Goal: Information Seeking & Learning: Learn about a topic

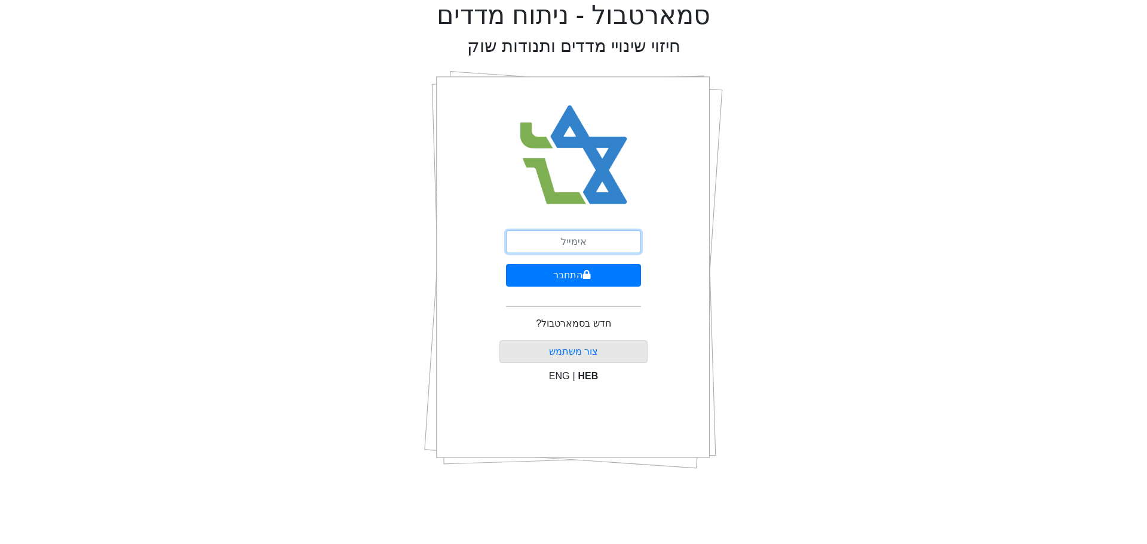
click at [611, 240] on input "email" at bounding box center [573, 242] width 135 height 23
type input "ט"
type input "[EMAIL_ADDRESS][DOMAIN_NAME]"
click at [564, 275] on button "התחבר" at bounding box center [573, 275] width 135 height 23
click at [573, 239] on input "email" at bounding box center [573, 242] width 135 height 23
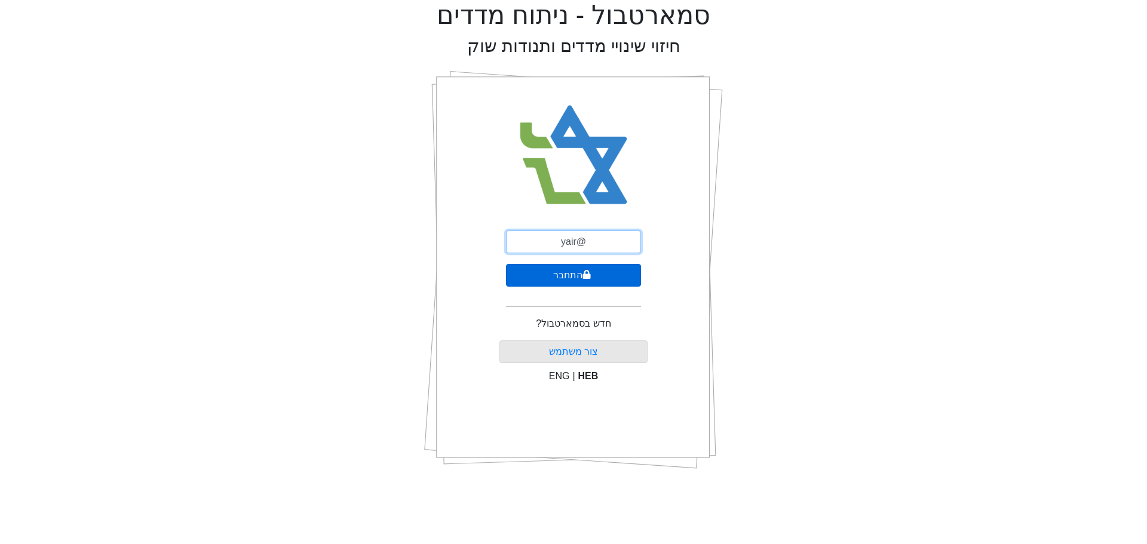
type input "yair@barakcapital.com"
click at [596, 274] on button "התחבר" at bounding box center [573, 275] width 135 height 23
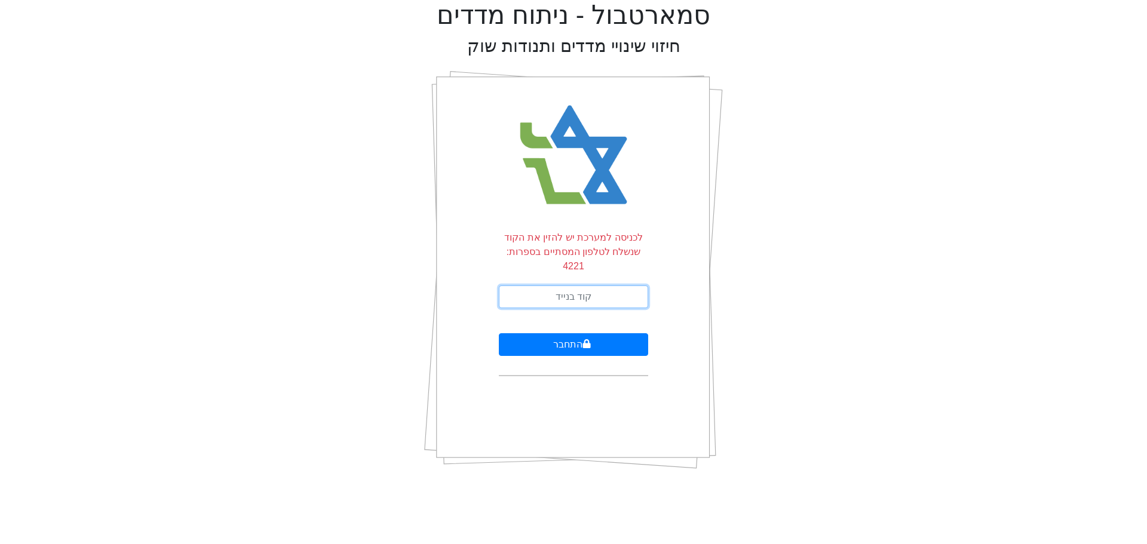
click at [591, 290] on input "text" at bounding box center [573, 297] width 149 height 23
type input "753564"
click at [499, 333] on button "התחבר" at bounding box center [573, 344] width 149 height 23
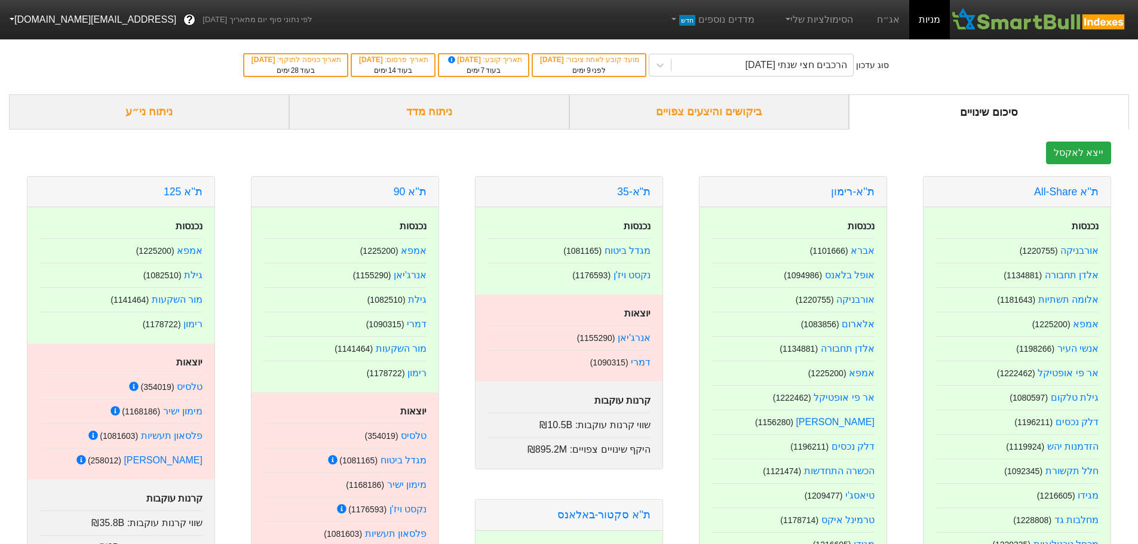
click at [676, 117] on div "ביקושים והיצעים צפויים" at bounding box center [709, 111] width 280 height 35
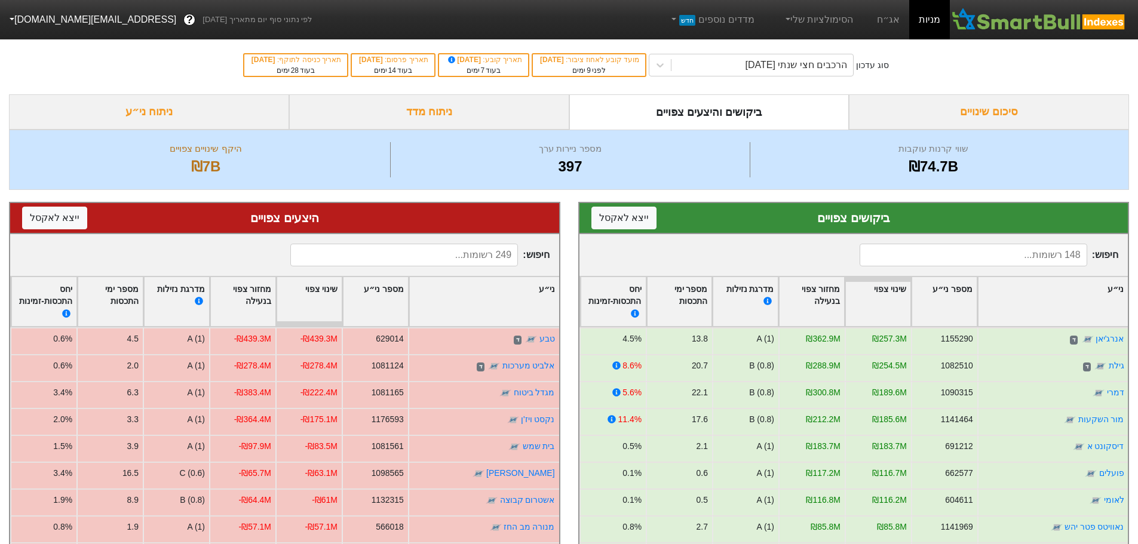
click at [421, 110] on div "ניתוח מדד" at bounding box center [429, 111] width 280 height 35
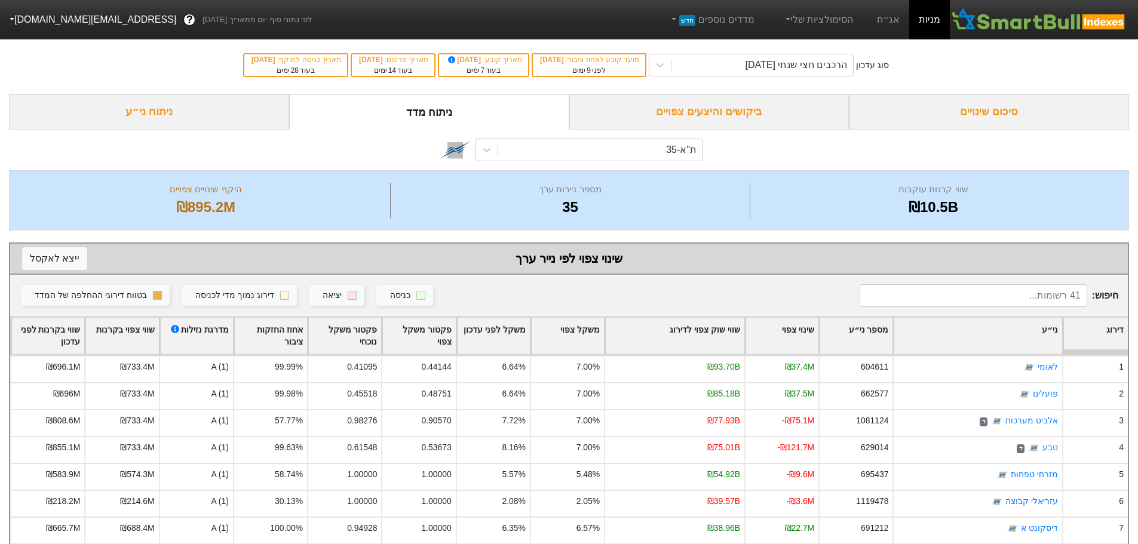
click at [1022, 109] on div "סיכום שינויים" at bounding box center [989, 111] width 280 height 35
